Goal: Find specific page/section: Find specific page/section

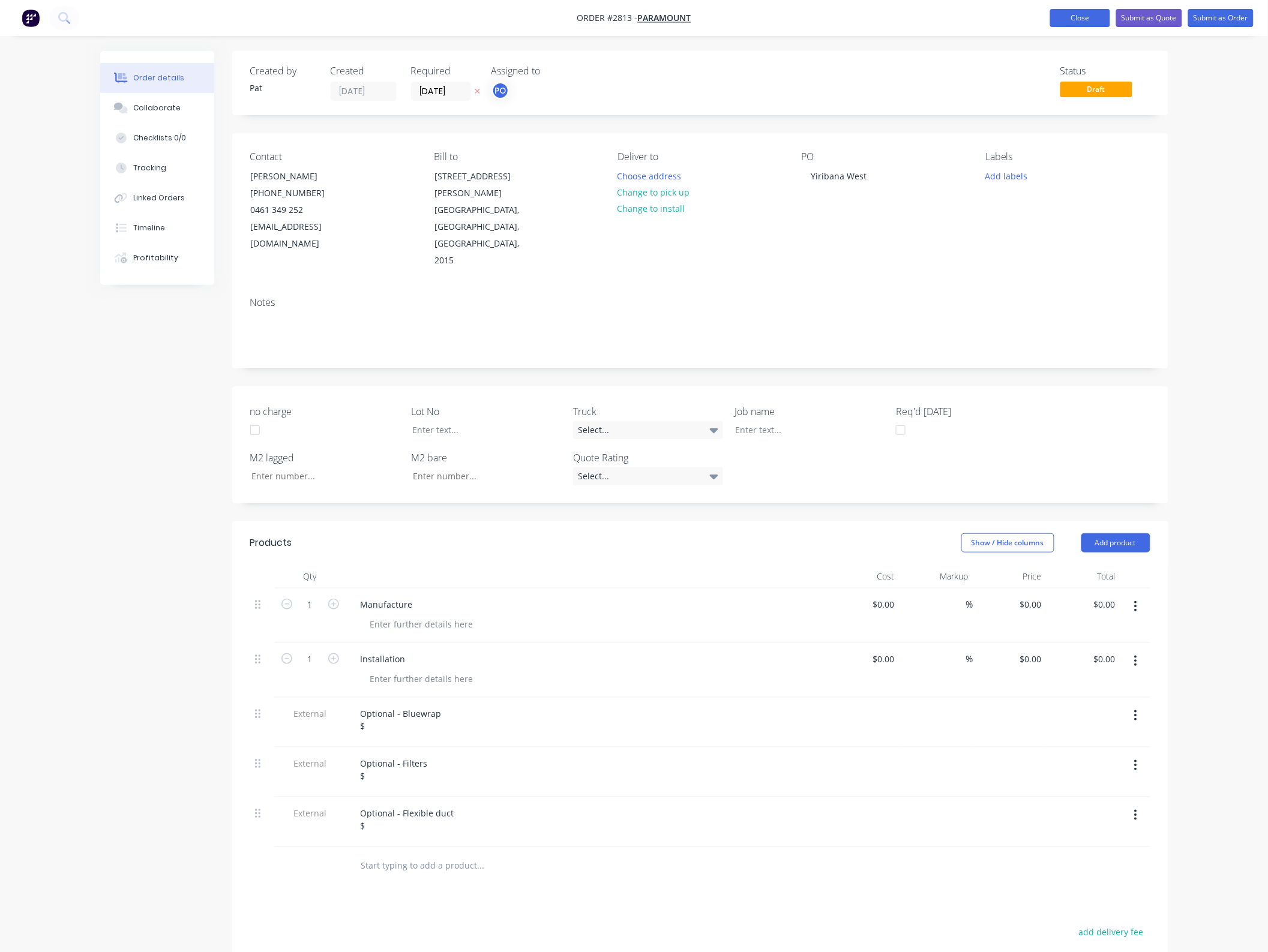
click at [1102, 20] on button "Close" at bounding box center [1079, 18] width 60 height 18
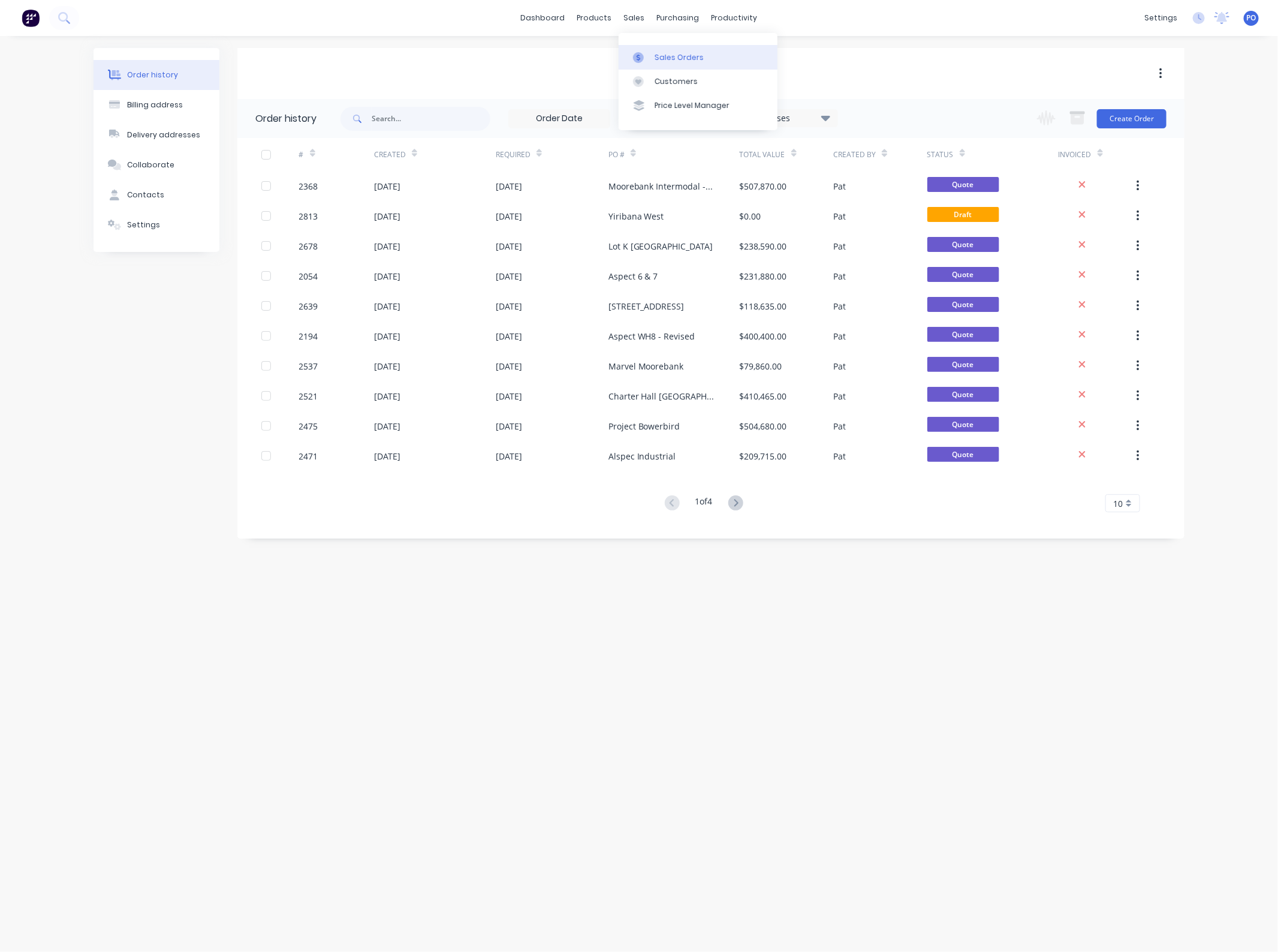
click at [651, 55] on link "Sales Orders" at bounding box center [698, 57] width 159 height 24
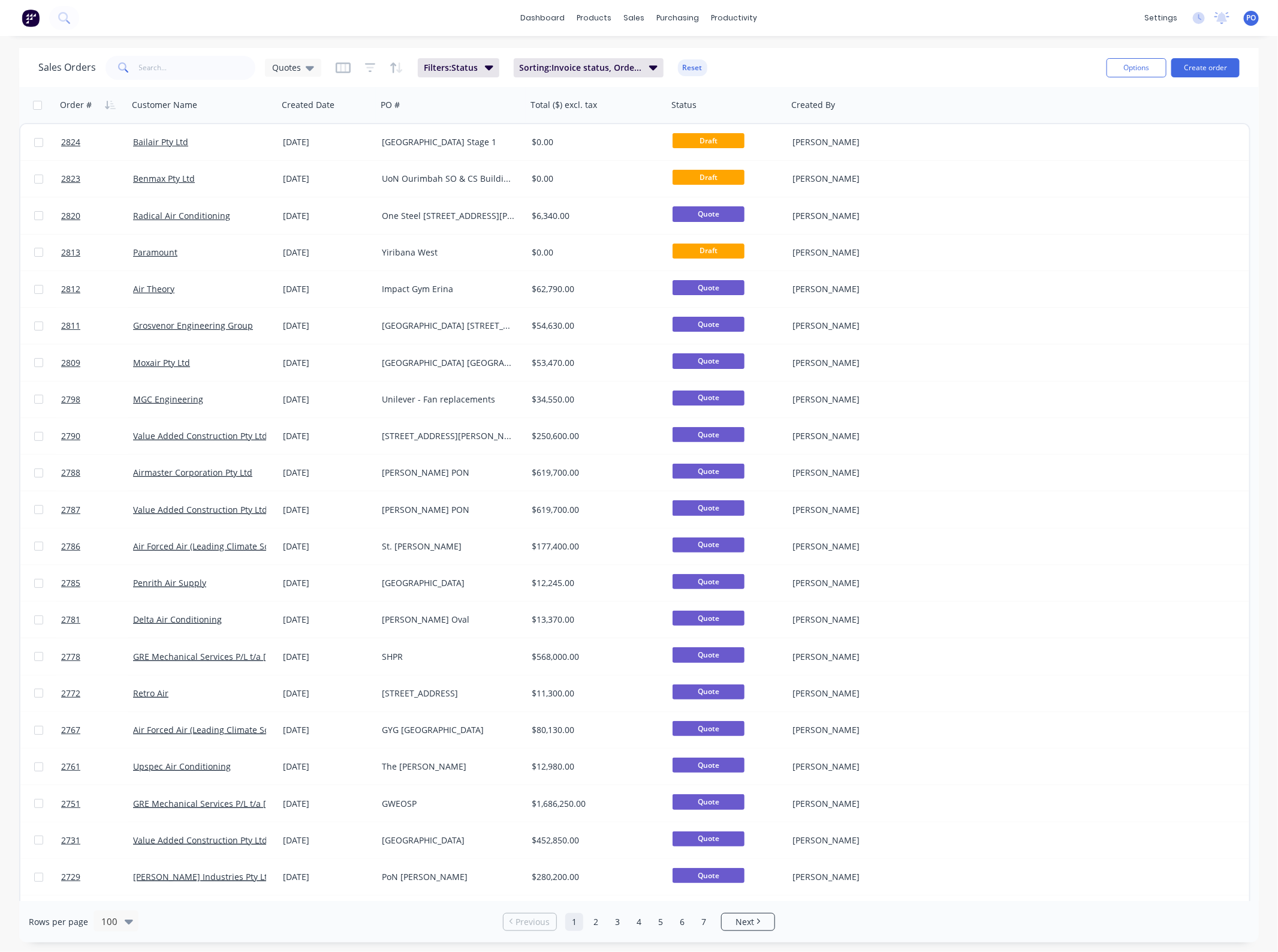
click at [82, 75] on div "Sales Orders Quotes" at bounding box center [180, 68] width 283 height 24
click at [194, 69] on input "text" at bounding box center [197, 68] width 117 height 24
click at [287, 70] on span "Quotes" at bounding box center [286, 67] width 28 height 13
click at [292, 259] on button "Projects" at bounding box center [337, 265] width 137 height 14
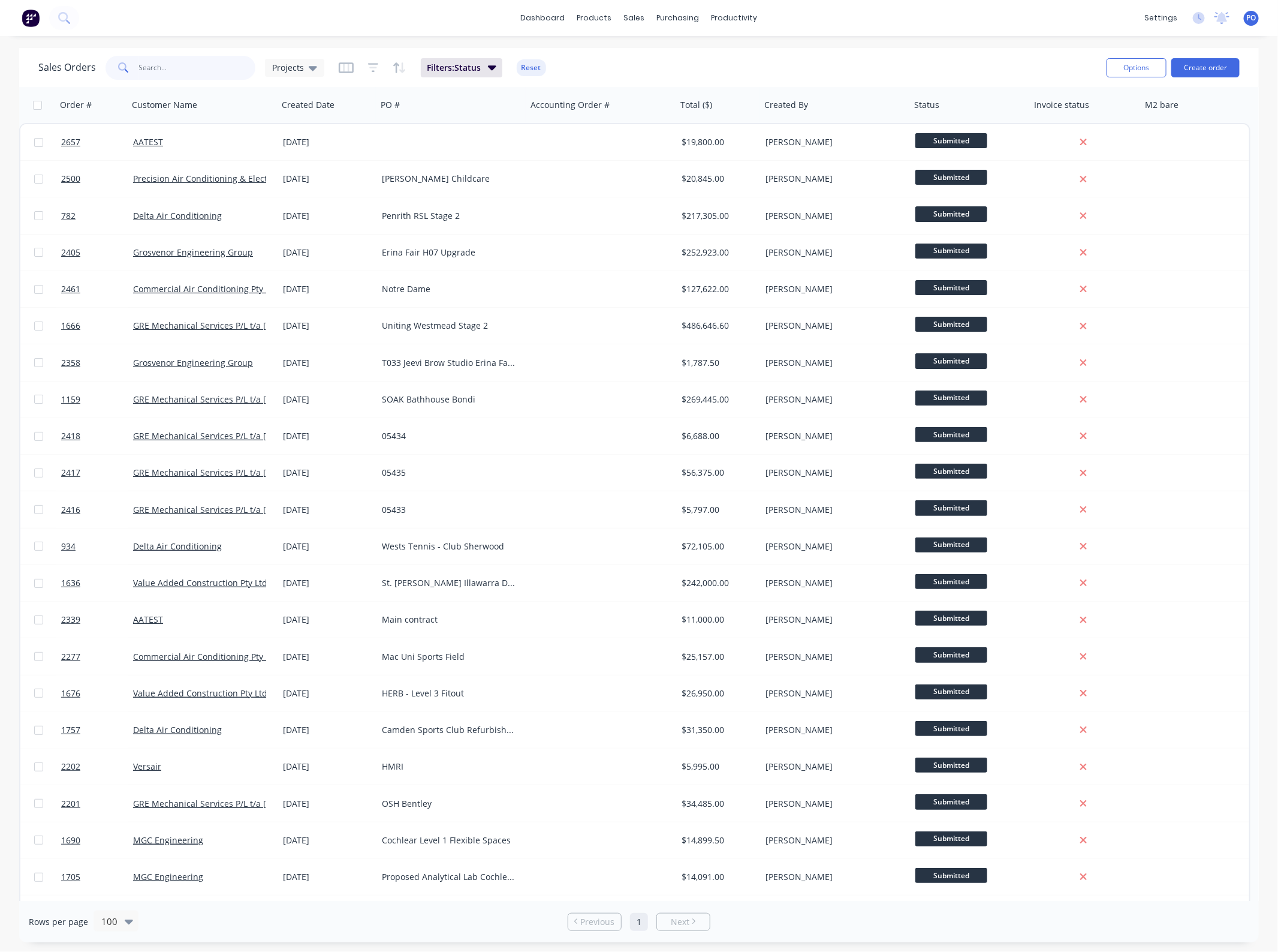
click at [196, 61] on input "text" at bounding box center [197, 68] width 117 height 24
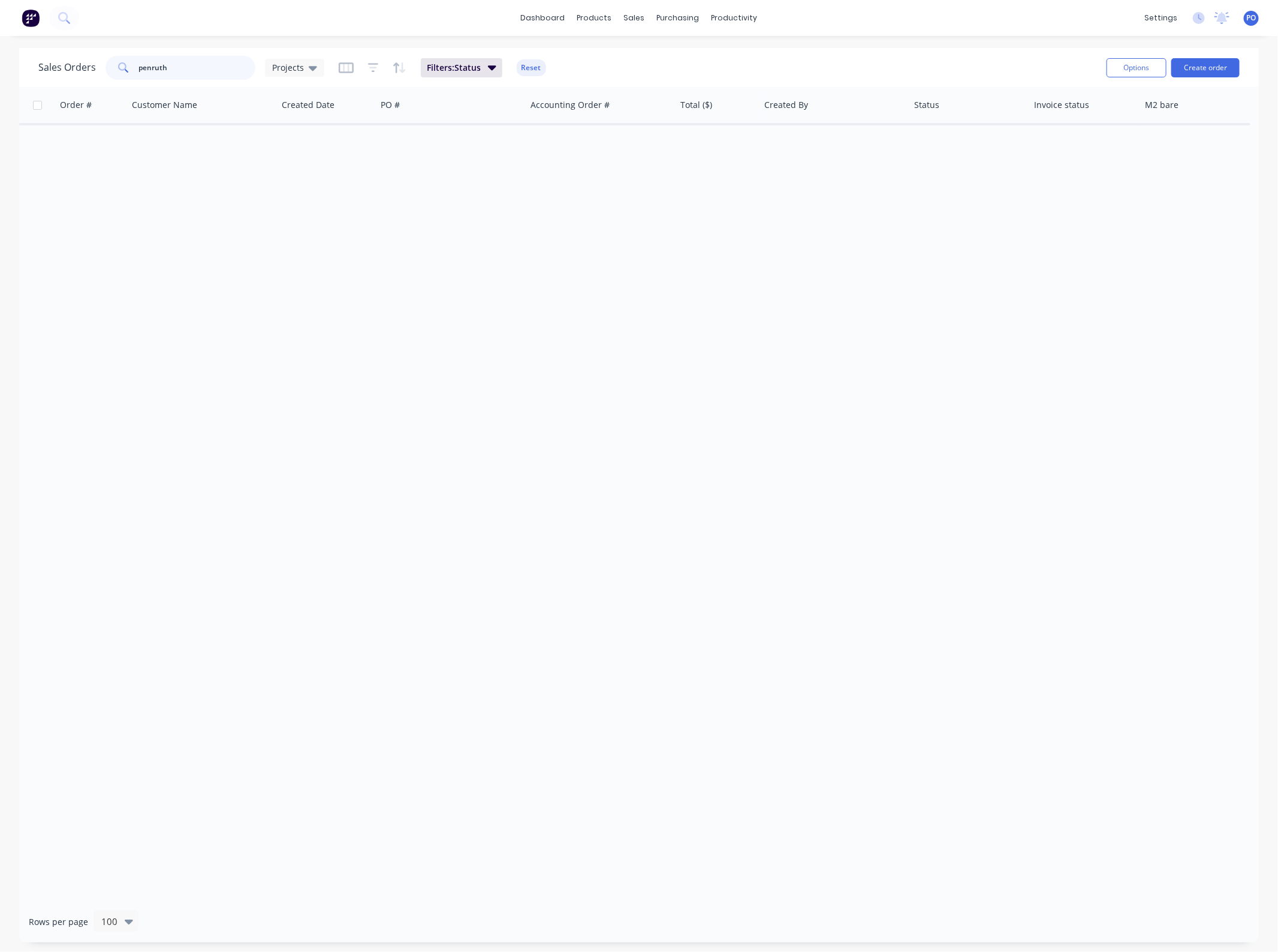
click at [158, 72] on input "penruth" at bounding box center [197, 68] width 117 height 24
type input "penrith"
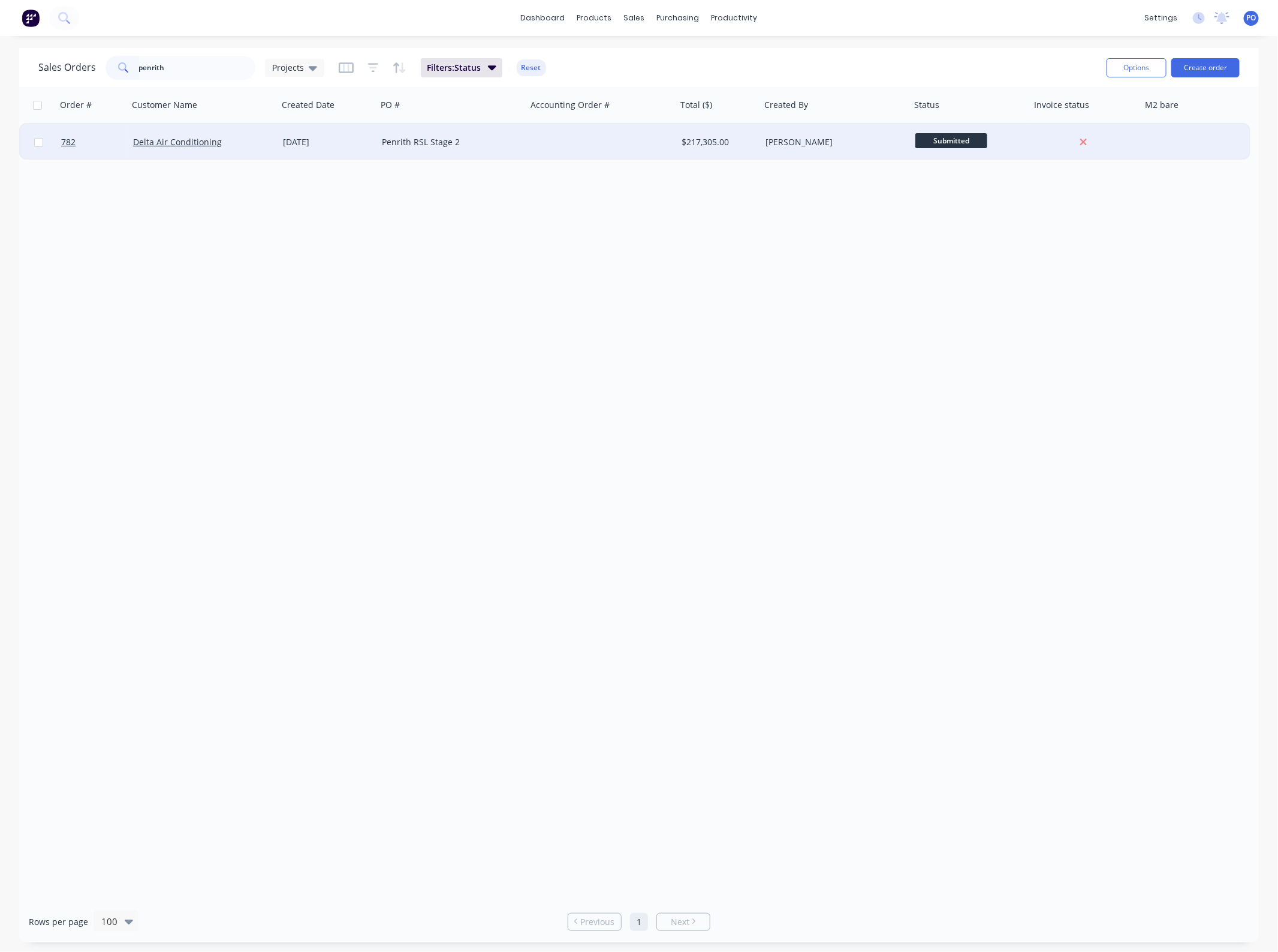
click at [511, 147] on div "Penrith RSL Stage 2" at bounding box center [449, 142] width 134 height 12
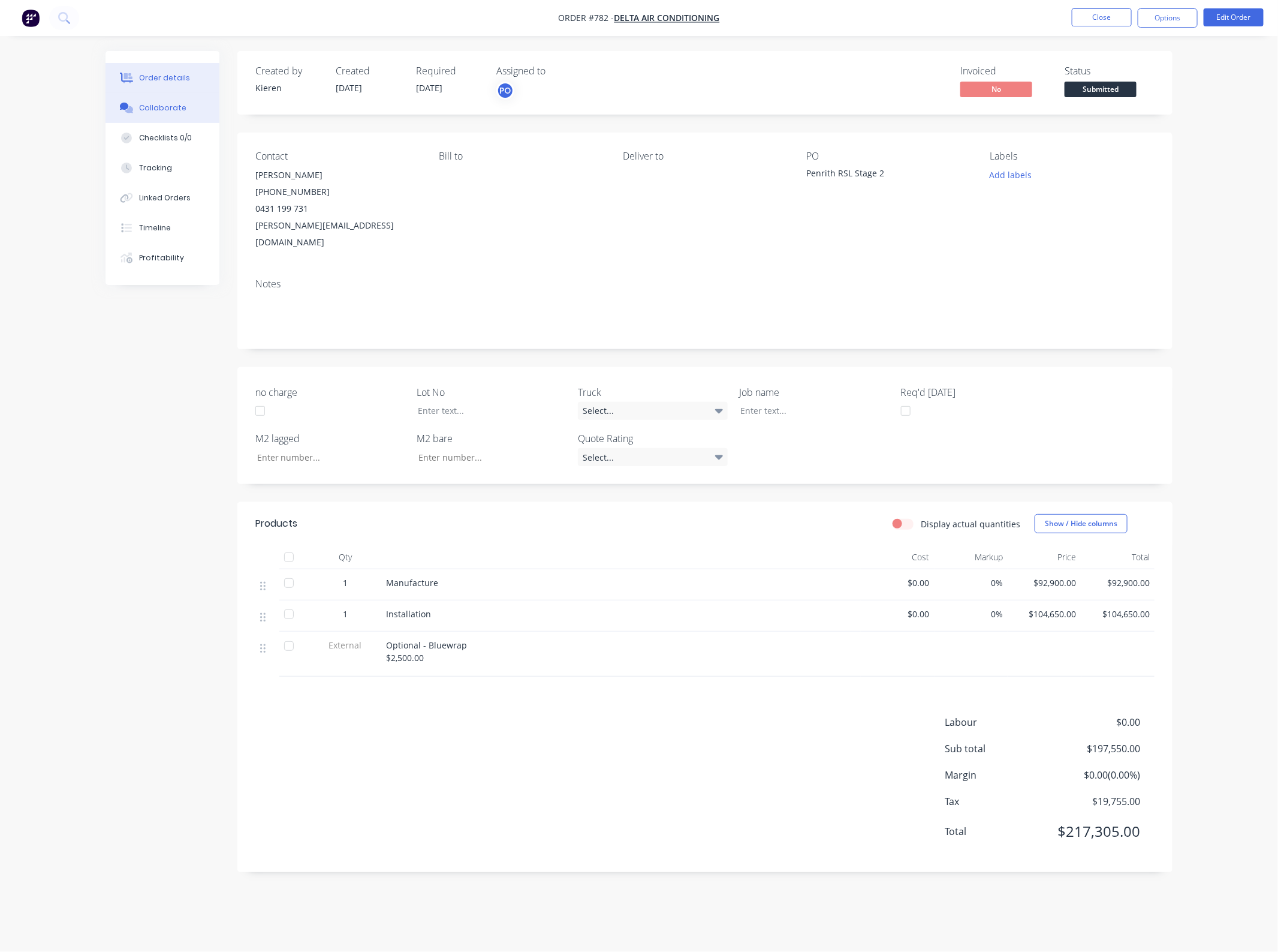
click at [188, 104] on button "Collaborate" at bounding box center [162, 108] width 114 height 30
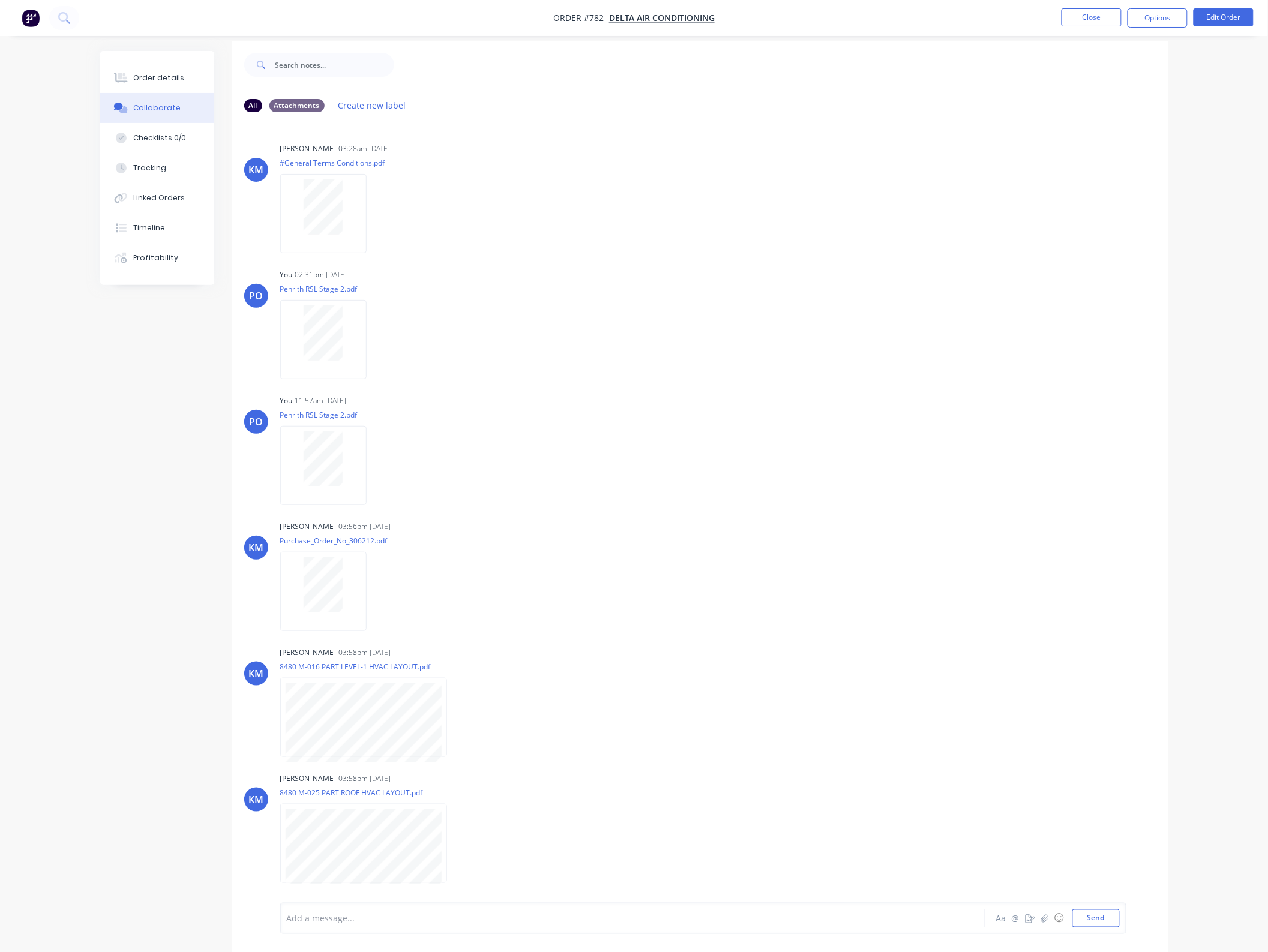
scroll to position [19, 0]
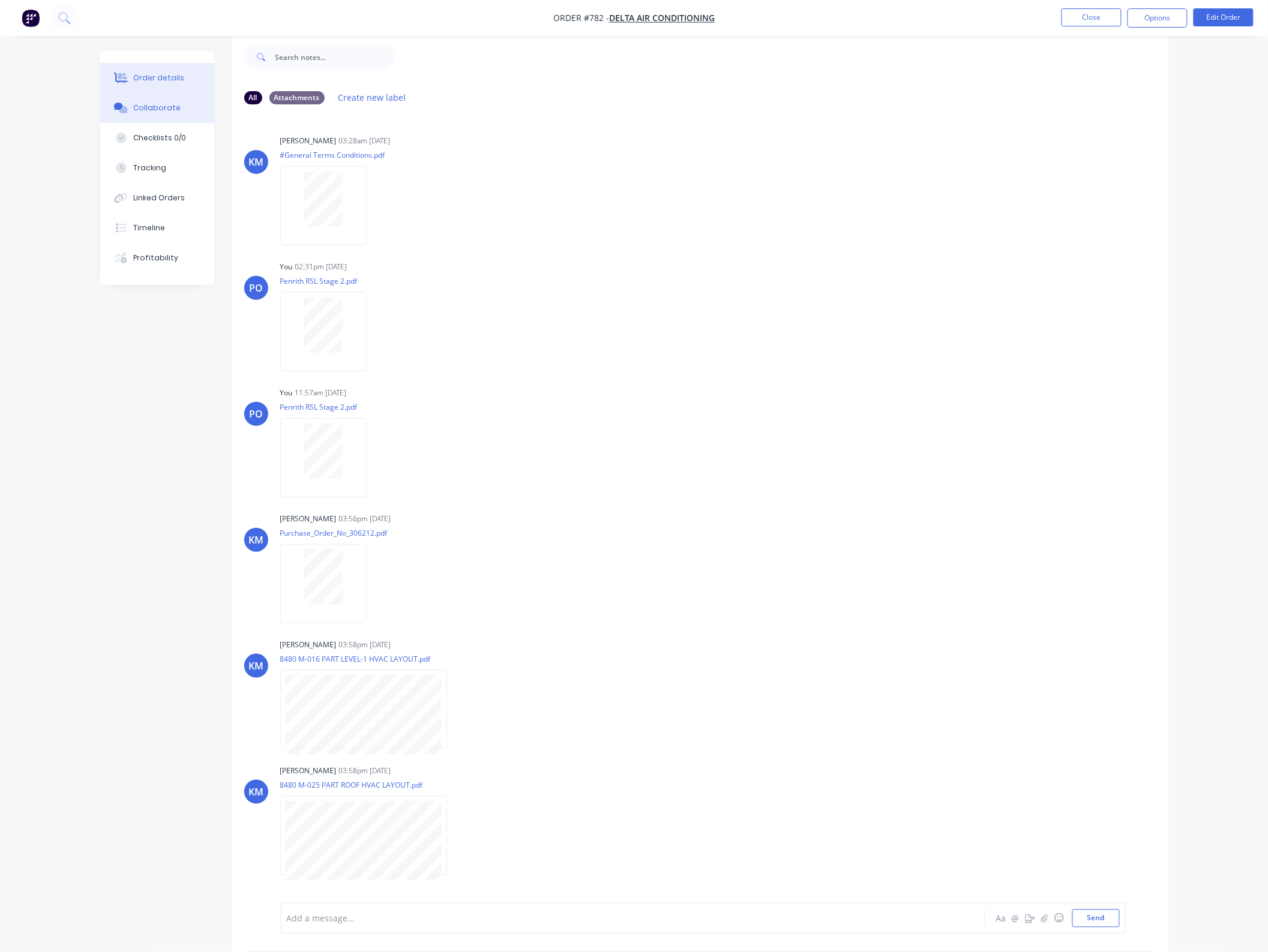
click at [175, 70] on button "Order details" at bounding box center [157, 78] width 114 height 30
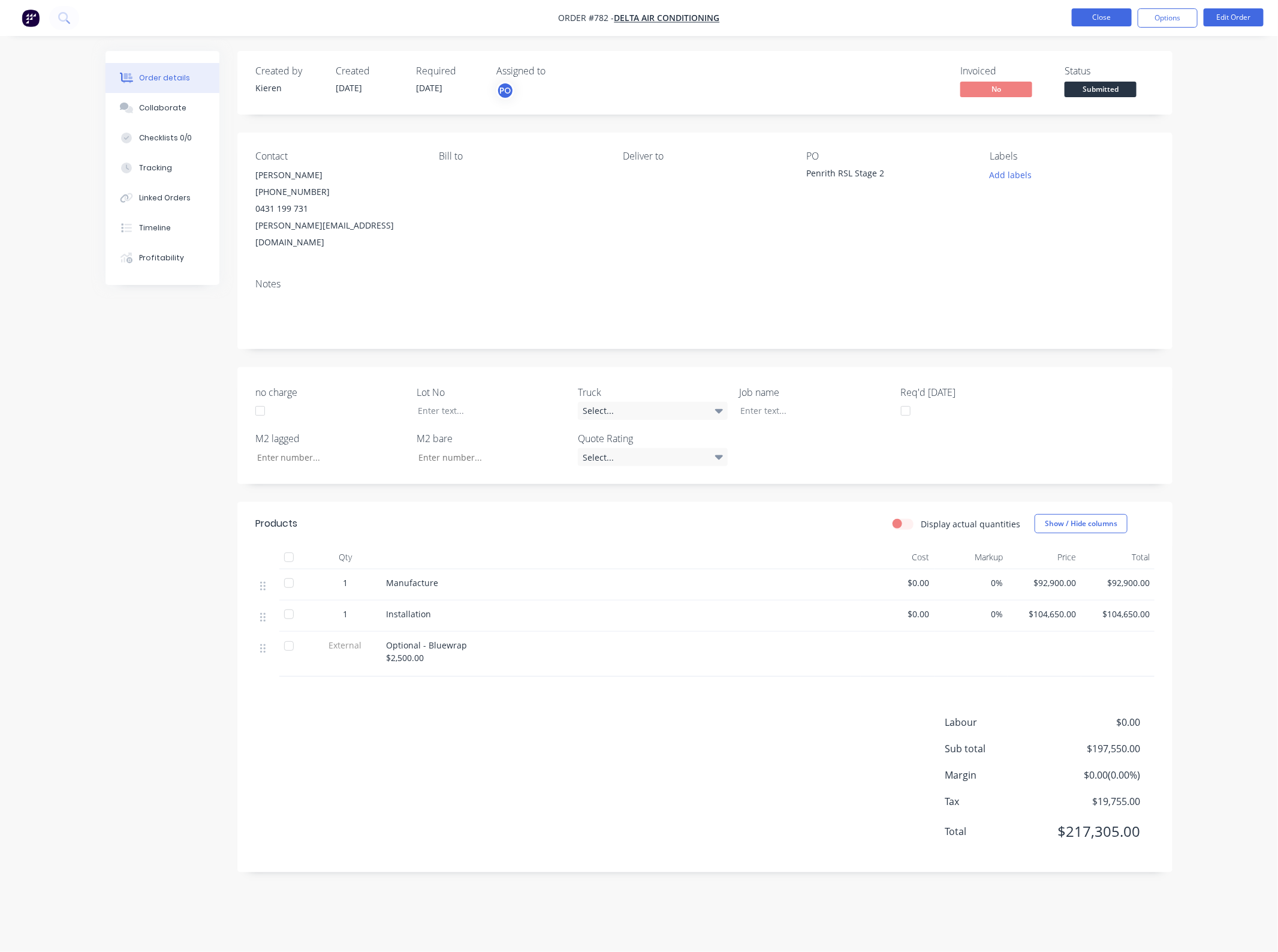
click at [1098, 14] on button "Close" at bounding box center [1101, 18] width 60 height 18
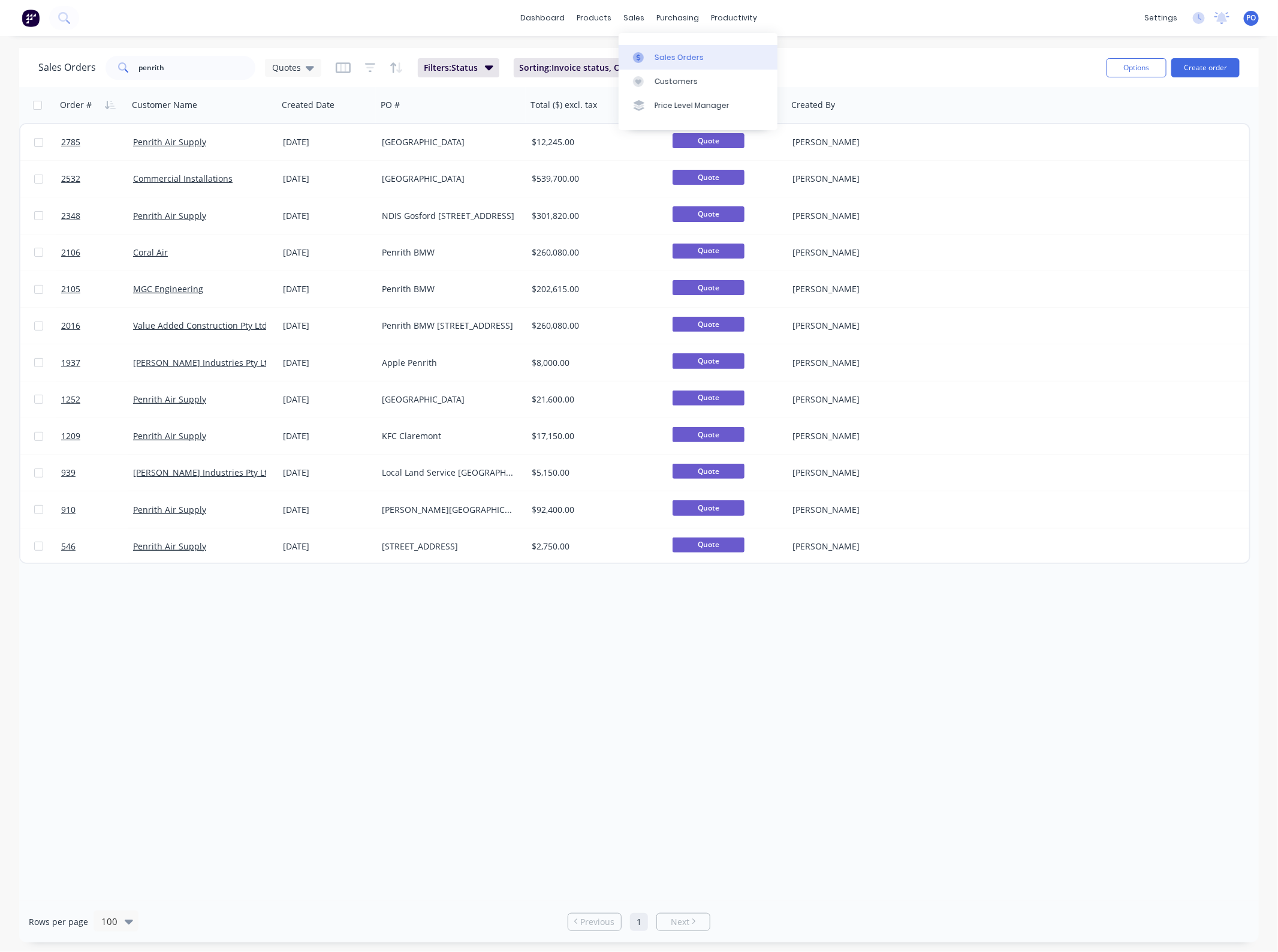
click at [664, 60] on div "Sales Orders" at bounding box center [680, 57] width 49 height 11
